Goal: Task Accomplishment & Management: Complete application form

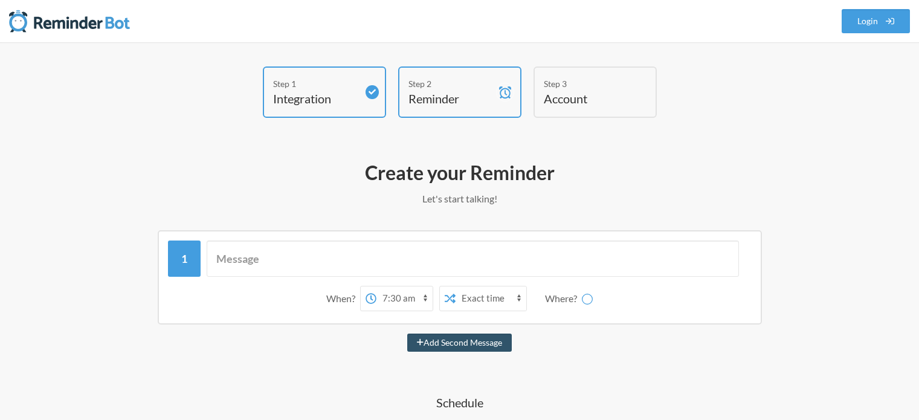
select select "07:30:00"
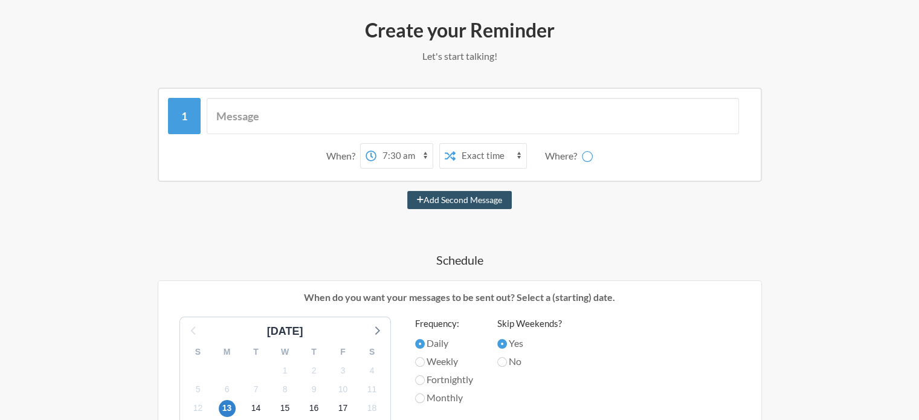
select select "D09LV1CPJSU"
click at [587, 158] on select "cleaning-schedule-only general cleaning-photos-only damage-or-excessive-cleanin…" at bounding box center [594, 156] width 91 height 24
click at [893, 165] on div "Step 1 Integration Step 2 Reminder Step 3 Account What would you like your remi…" at bounding box center [459, 355] width 919 height 910
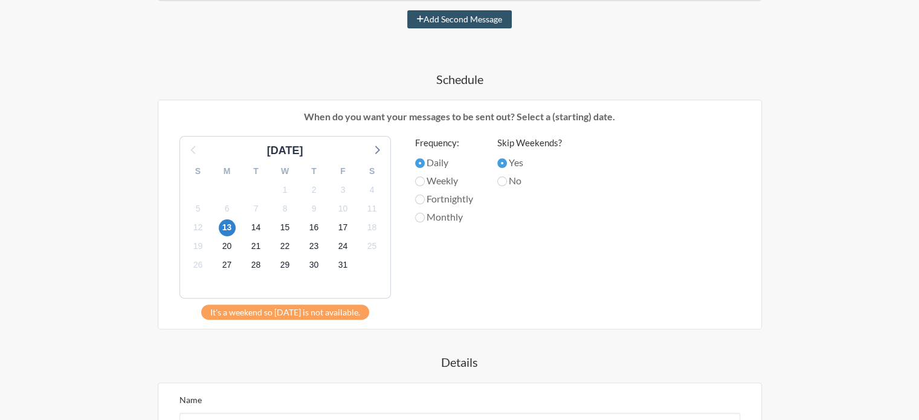
scroll to position [324, 0]
click at [420, 180] on input "Weekly" at bounding box center [420, 181] width 10 height 10
radio input "true"
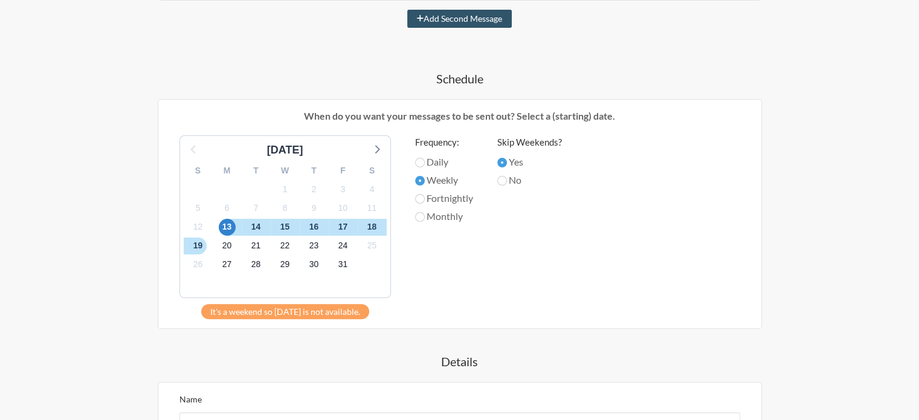
click at [423, 202] on label "Fortnightly" at bounding box center [444, 198] width 58 height 14
click at [423, 202] on input "Fortnightly" at bounding box center [420, 199] width 10 height 10
radio input "true"
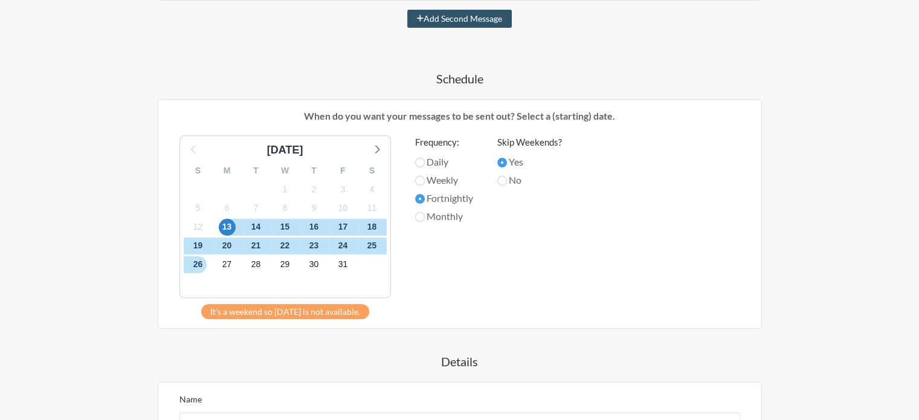
click at [425, 180] on label "Weekly" at bounding box center [444, 180] width 58 height 14
click at [425, 180] on input "Weekly" at bounding box center [420, 181] width 10 height 10
radio input "true"
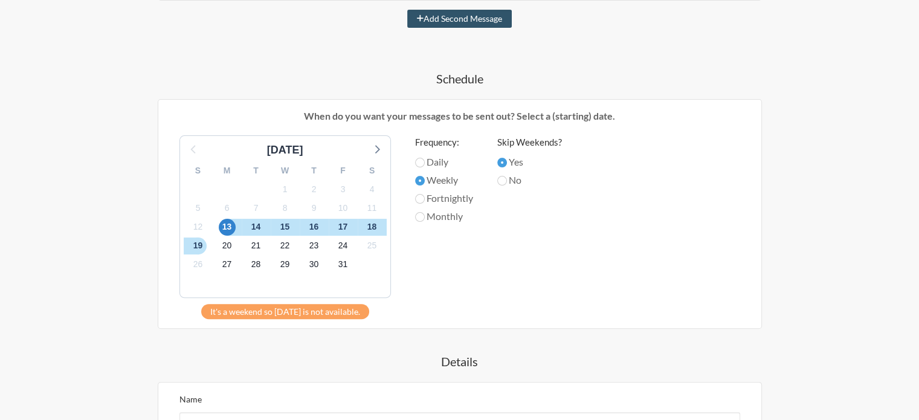
click at [509, 176] on label "No" at bounding box center [529, 180] width 65 height 14
click at [507, 176] on input "No" at bounding box center [502, 181] width 10 height 10
radio input "true"
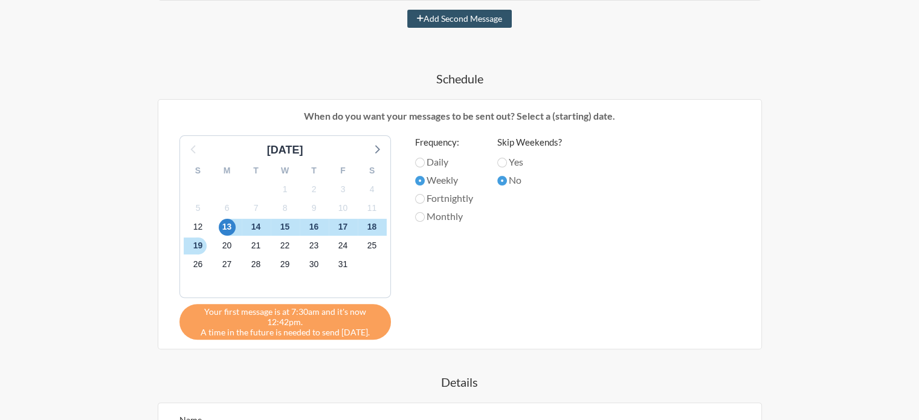
click at [509, 176] on label "No" at bounding box center [529, 180] width 65 height 14
click at [507, 176] on input "No" at bounding box center [502, 181] width 10 height 10
click at [512, 156] on label "Yes" at bounding box center [529, 162] width 65 height 14
click at [507, 158] on input "Yes" at bounding box center [502, 163] width 10 height 10
radio input "true"
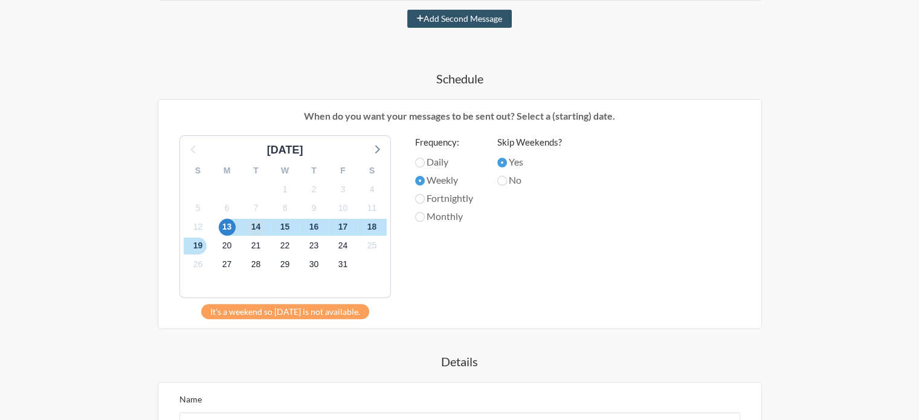
click at [251, 222] on span "14" at bounding box center [256, 227] width 17 height 17
click at [443, 157] on label "Daily" at bounding box center [444, 162] width 58 height 14
click at [425, 158] on input "Daily" at bounding box center [420, 163] width 10 height 10
radio input "true"
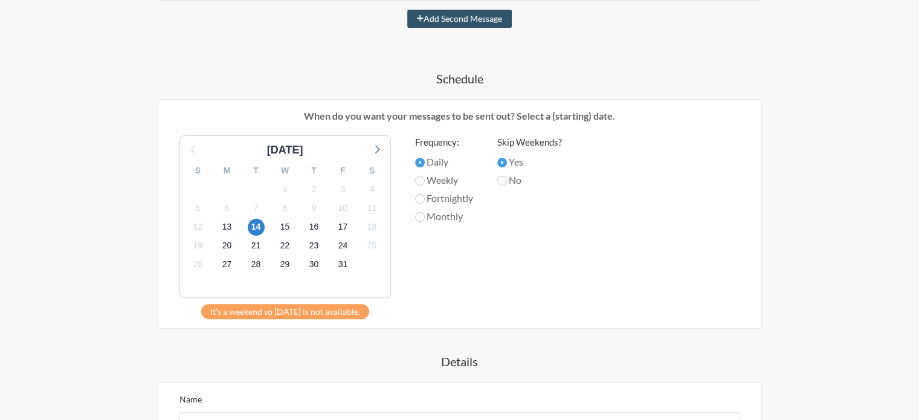
click at [431, 211] on label "Monthly" at bounding box center [444, 216] width 58 height 14
click at [425, 212] on input "Monthly" at bounding box center [420, 217] width 10 height 10
radio input "true"
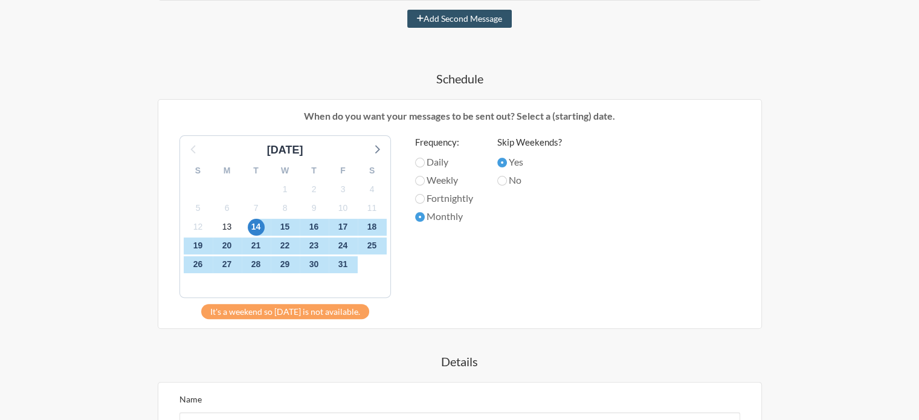
click at [440, 178] on label "Weekly" at bounding box center [444, 180] width 58 height 14
click at [425, 178] on input "Weekly" at bounding box center [420, 181] width 10 height 10
radio input "true"
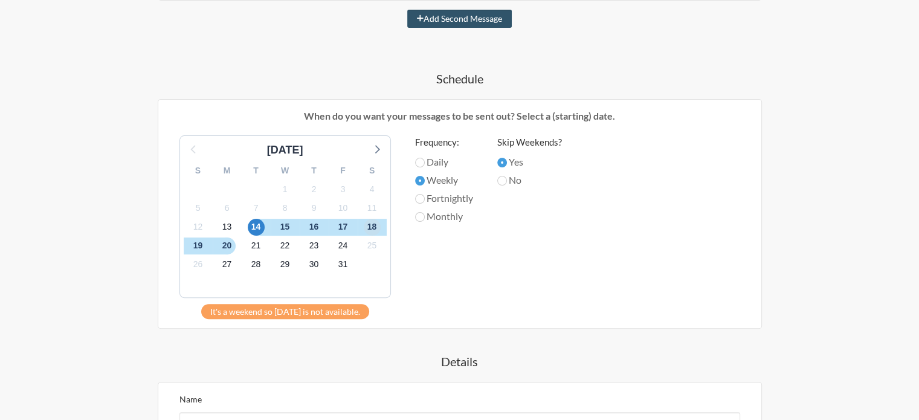
click at [377, 227] on span "18" at bounding box center [372, 227] width 17 height 17
click at [318, 227] on span "16" at bounding box center [314, 227] width 17 height 17
click at [341, 223] on span "17" at bounding box center [343, 227] width 17 height 17
click at [378, 220] on span "18" at bounding box center [372, 227] width 17 height 17
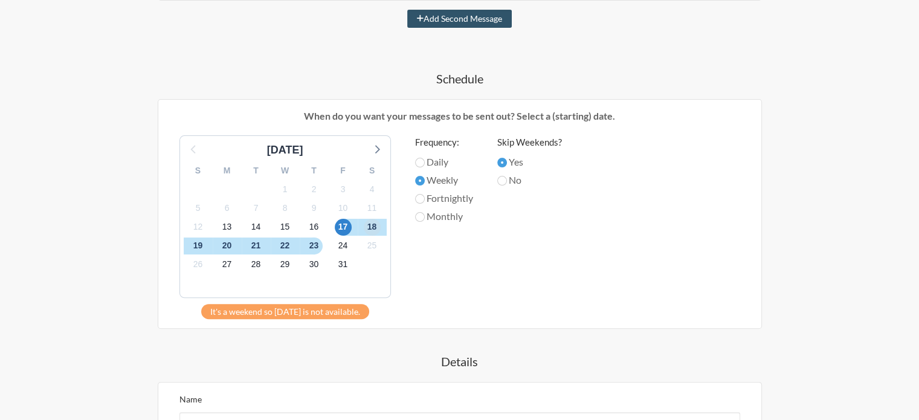
click at [378, 229] on span "18" at bounding box center [372, 227] width 17 height 17
click at [344, 228] on span "17" at bounding box center [343, 227] width 17 height 17
click at [510, 182] on label "No" at bounding box center [529, 180] width 65 height 14
click at [507, 182] on input "No" at bounding box center [502, 181] width 10 height 10
radio input "true"
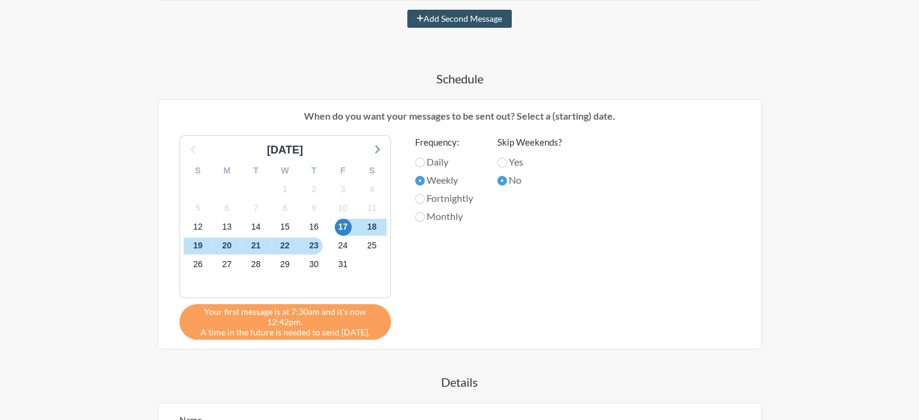
click at [510, 161] on label "Yes" at bounding box center [529, 162] width 65 height 14
click at [507, 161] on input "Yes" at bounding box center [502, 163] width 10 height 10
radio input "true"
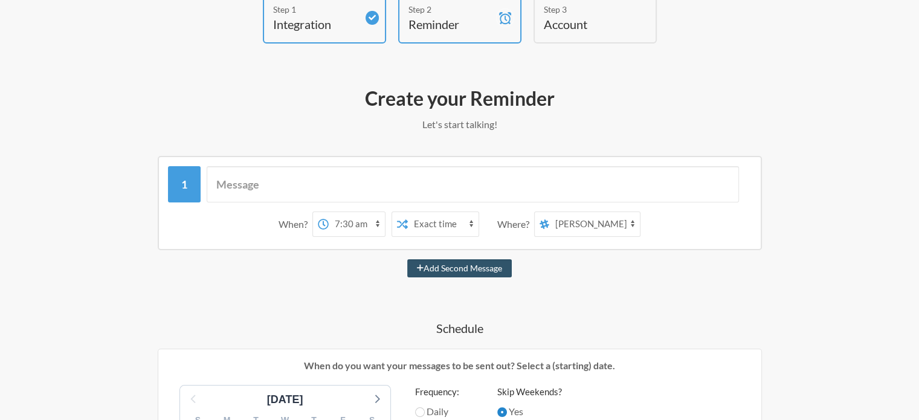
scroll to position [0, 0]
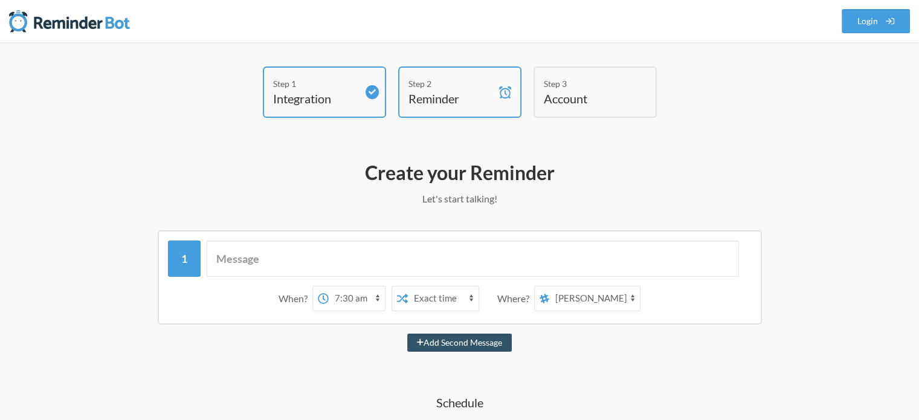
click at [564, 292] on select "cleaning-schedule-only general cleaning-photos-only damage-or-excessive-cleanin…" at bounding box center [594, 298] width 91 height 24
